Goal: Transaction & Acquisition: Purchase product/service

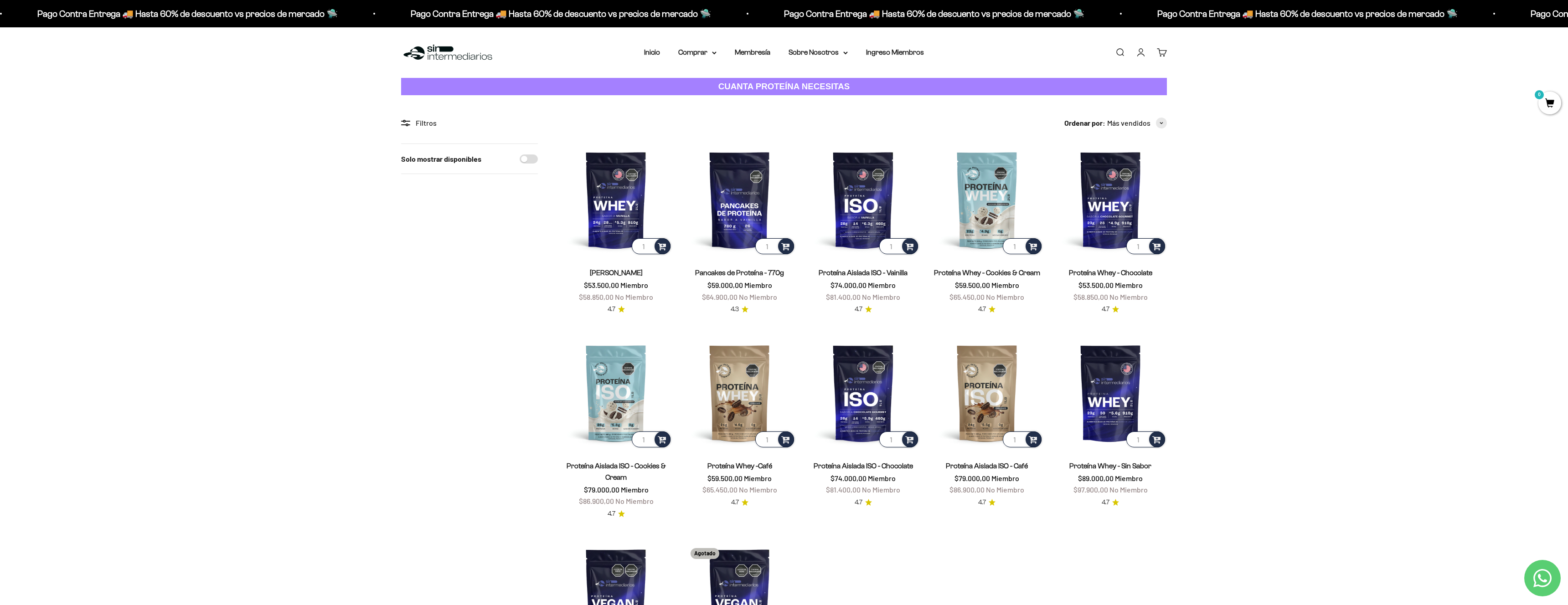
click at [426, 123] on div "Filtros" at bounding box center [469, 123] width 137 height 12
click at [1156, 126] on span "button" at bounding box center [1161, 122] width 11 height 11
click at [490, 233] on div "Solo mostrar disponibles" at bounding box center [469, 427] width 137 height 569
click at [759, 85] on strong "CUANTA PROTEÍNA NECESITAS" at bounding box center [784, 85] width 132 height 9
click at [701, 50] on summary "Comprar" at bounding box center [697, 52] width 39 height 12
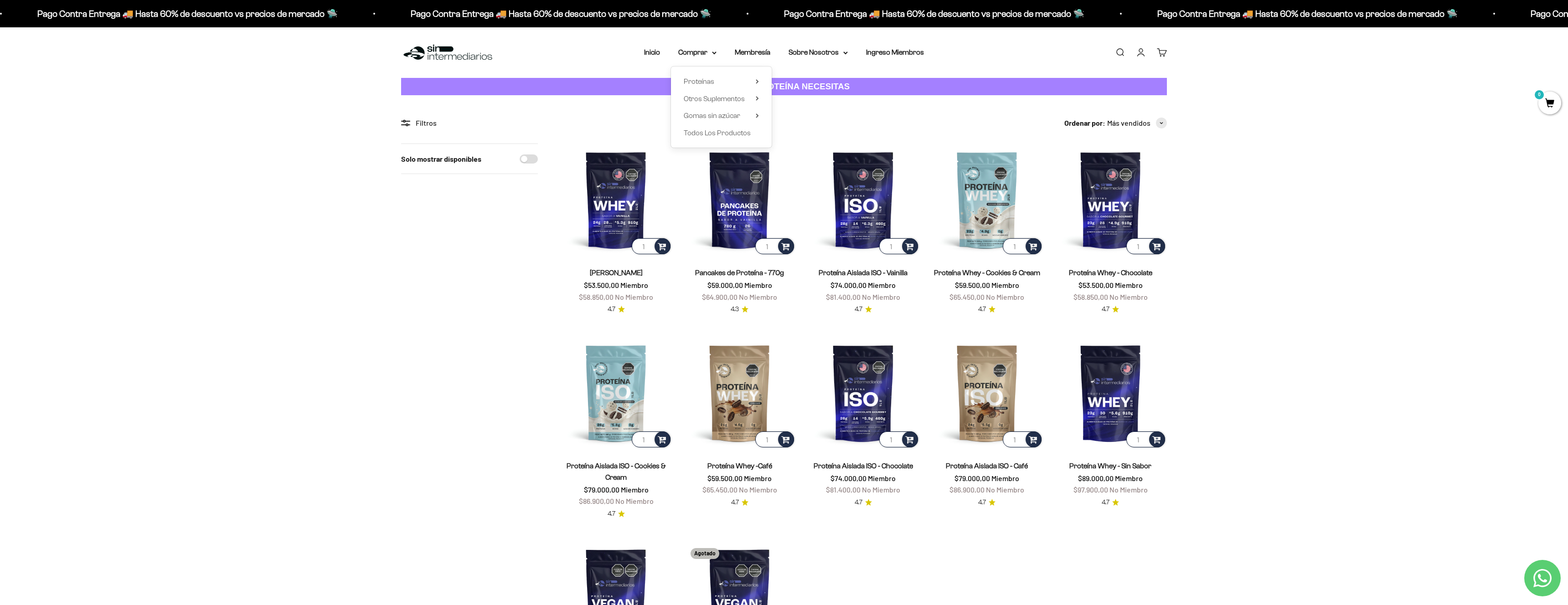
click at [758, 82] on div "Proteínas Ver Todos Whey Iso Vegan" at bounding box center [721, 106] width 101 height 81
click at [753, 82] on summary "Proteínas" at bounding box center [722, 81] width 75 height 12
click at [790, 117] on span "Iso" at bounding box center [789, 115] width 9 height 8
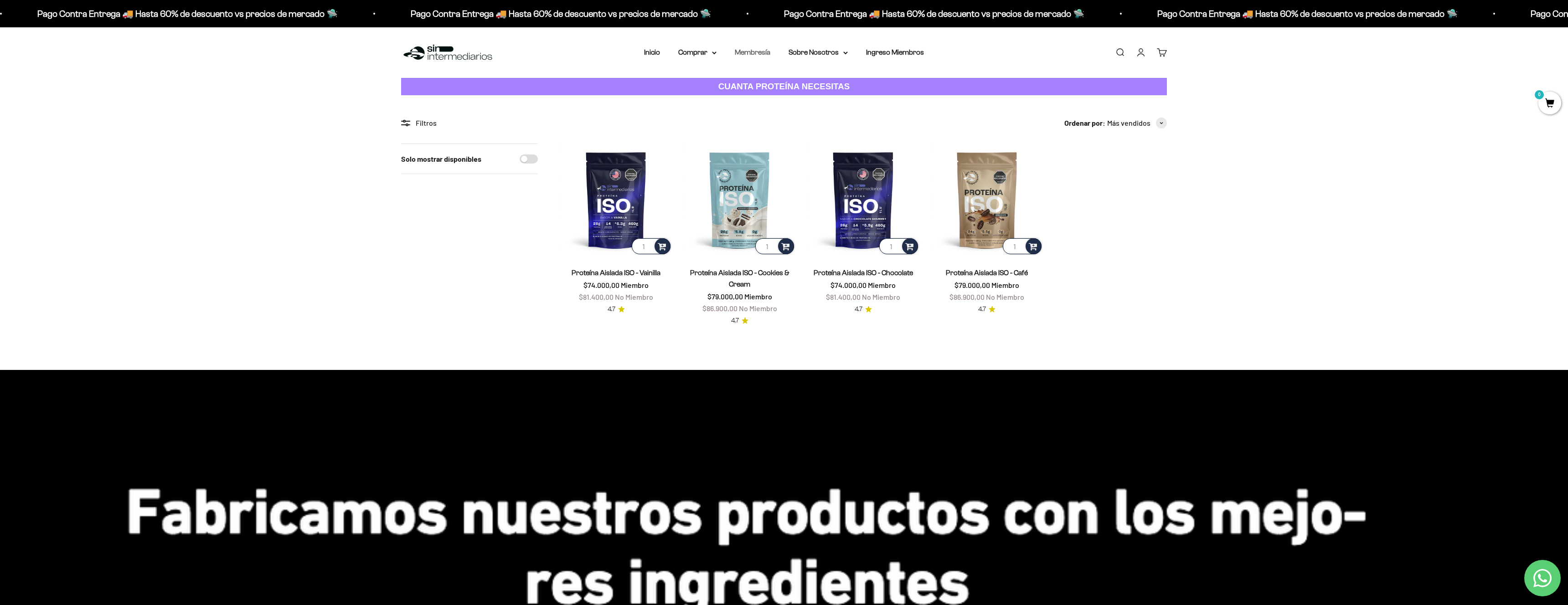
click at [759, 52] on link "Membresía" at bounding box center [753, 52] width 35 height 8
